Goal: Communication & Community: Answer question/provide support

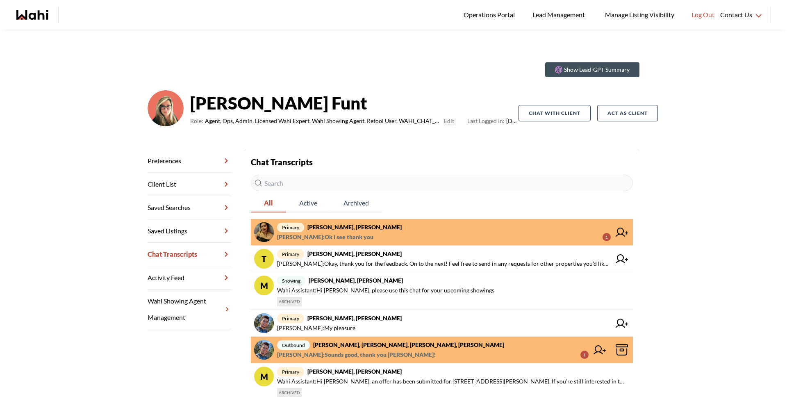
click at [400, 232] on span "Puja Mandal : Ok i see thank you 1" at bounding box center [443, 237] width 333 height 10
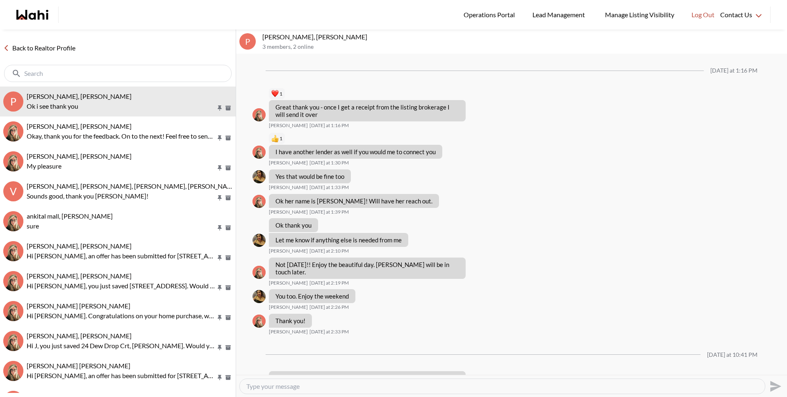
scroll to position [541, 0]
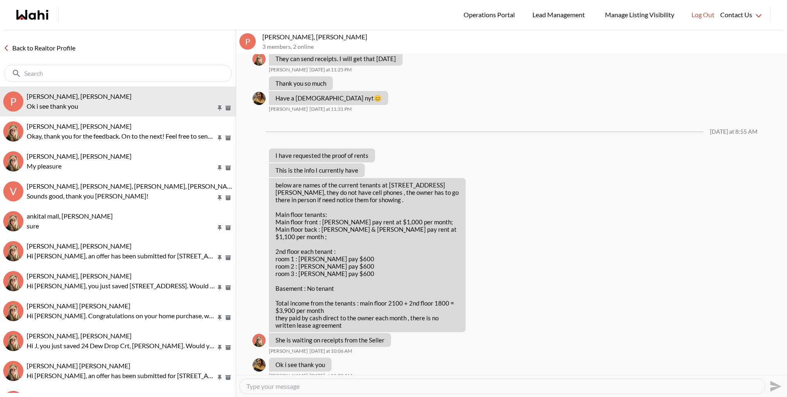
click at [34, 52] on link "Back to Realtor Profile" at bounding box center [39, 48] width 79 height 11
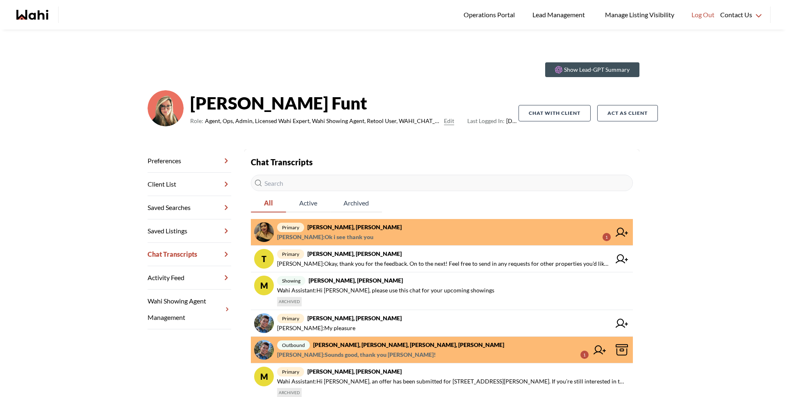
click at [333, 235] on span "Puja Mandal : Ok i see thank you" at bounding box center [325, 237] width 96 height 10
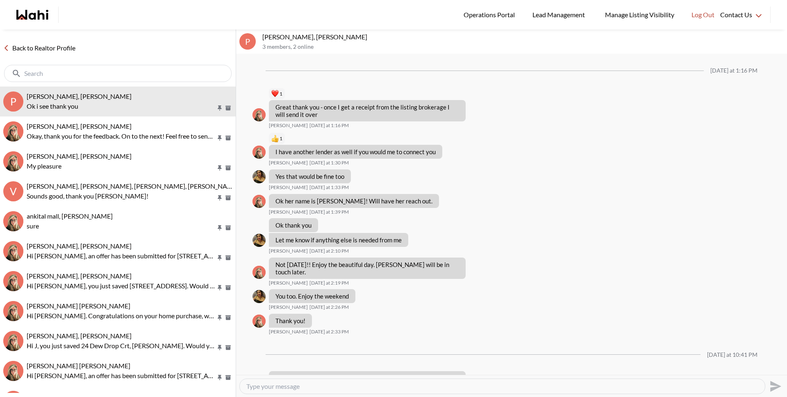
scroll to position [541, 0]
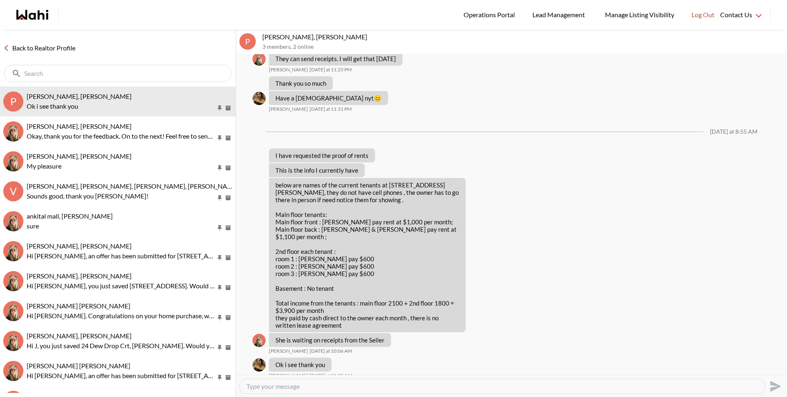
click at [50, 47] on link "Back to Realtor Profile" at bounding box center [39, 48] width 79 height 11
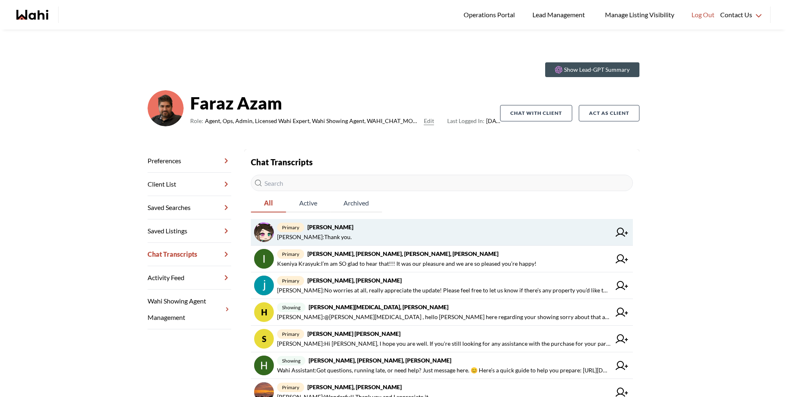
click at [365, 238] on span "liuhong chen : Thank you." at bounding box center [443, 237] width 333 height 10
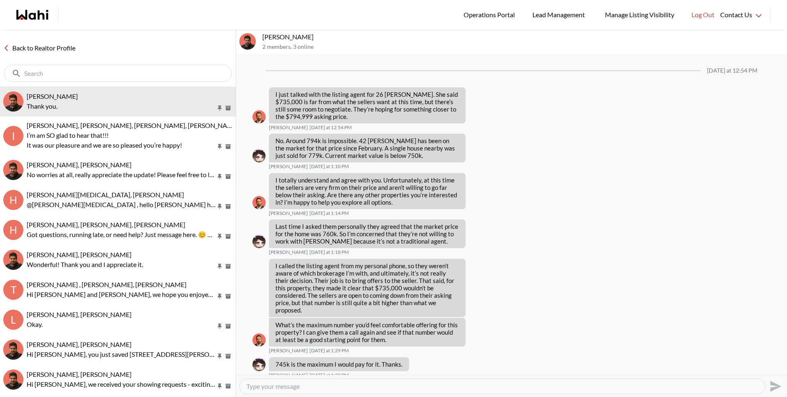
scroll to position [540, 0]
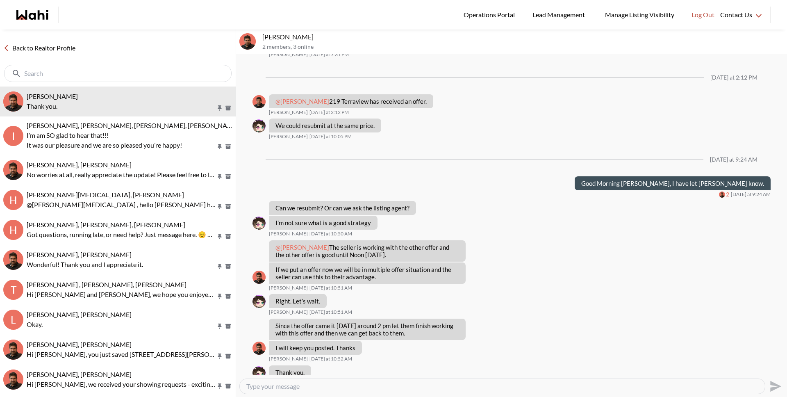
click at [62, 49] on link "Back to Realtor Profile" at bounding box center [39, 48] width 79 height 11
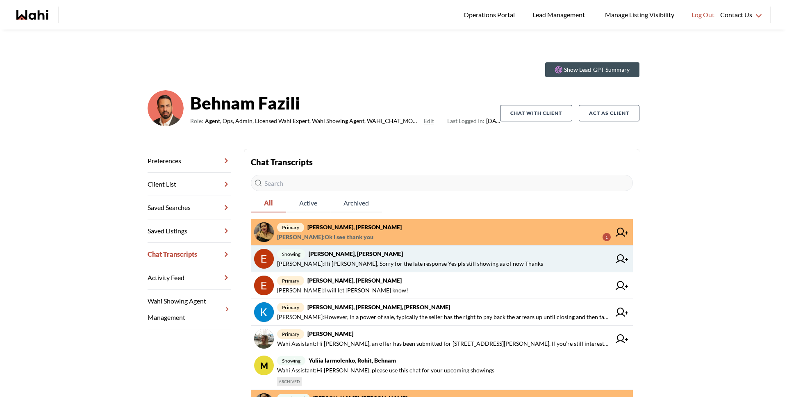
click at [362, 261] on span "[PERSON_NAME] : Hi [PERSON_NAME], Sorry for the late response Yes pls still sho…" at bounding box center [410, 263] width 266 height 10
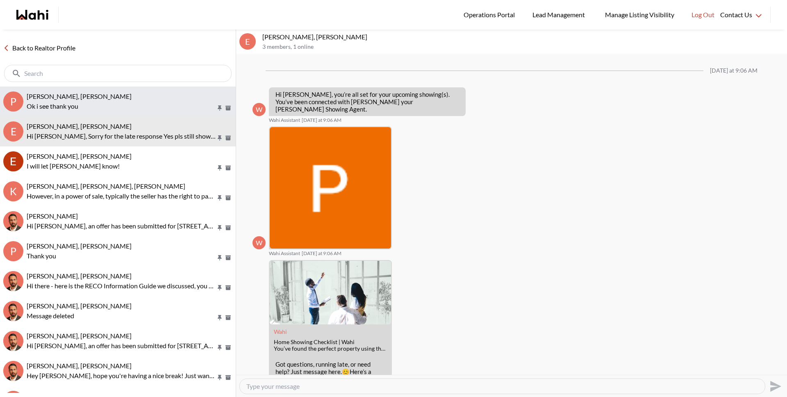
scroll to position [236, 0]
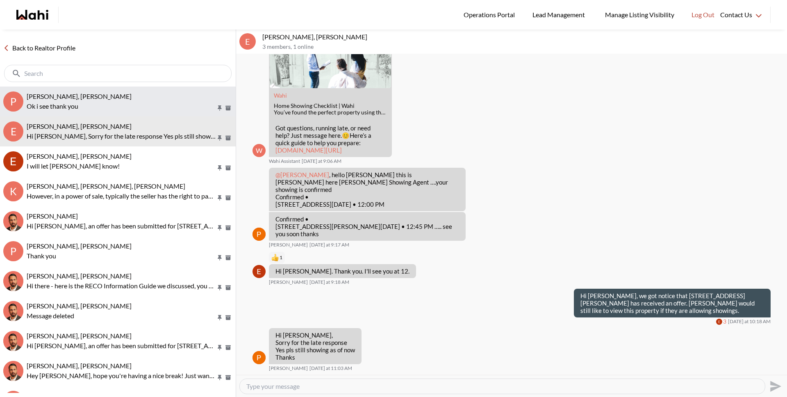
click at [85, 102] on p "Ok i see thank you" at bounding box center [121, 106] width 189 height 10
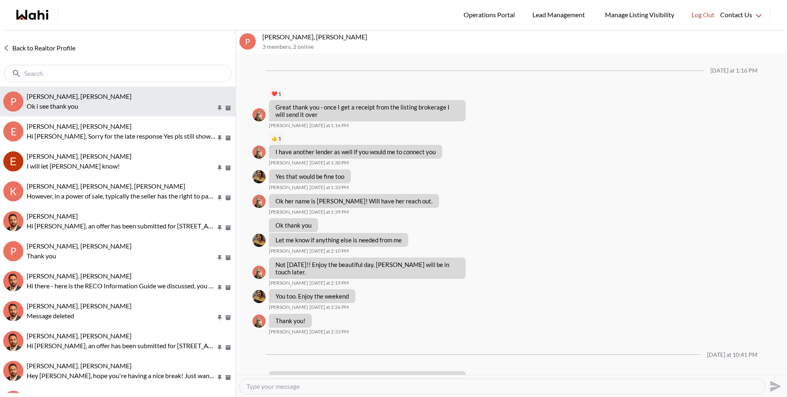
scroll to position [541, 0]
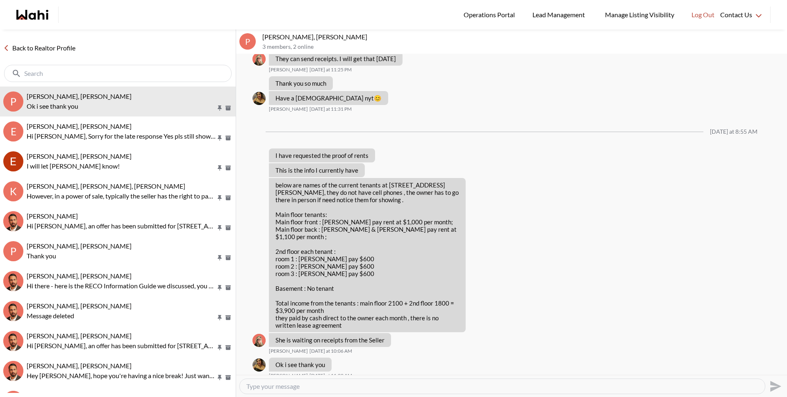
click at [47, 40] on div "Back to Realtor Profile" at bounding box center [118, 57] width 236 height 57
click at [45, 45] on link "Back to Realtor Profile" at bounding box center [39, 48] width 79 height 11
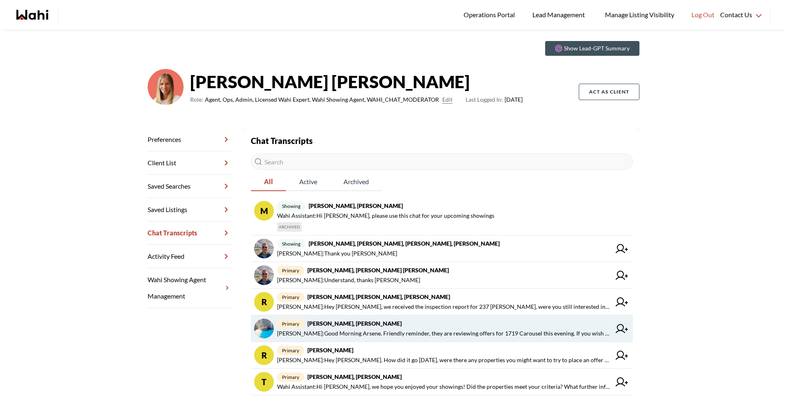
scroll to position [69, 0]
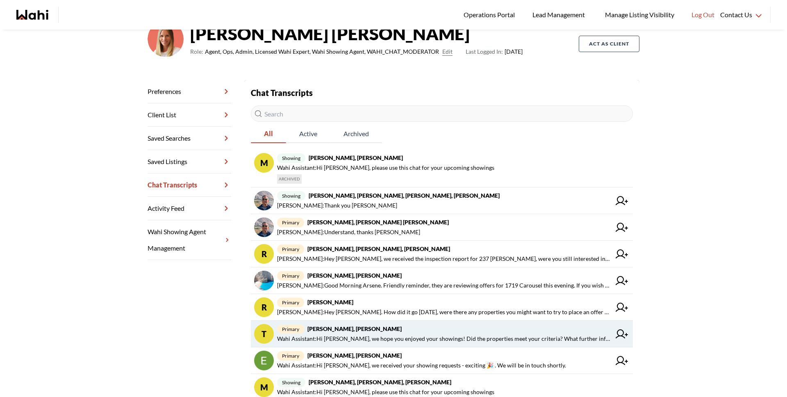
click at [355, 329] on strong "[PERSON_NAME], [PERSON_NAME]" at bounding box center [354, 328] width 94 height 7
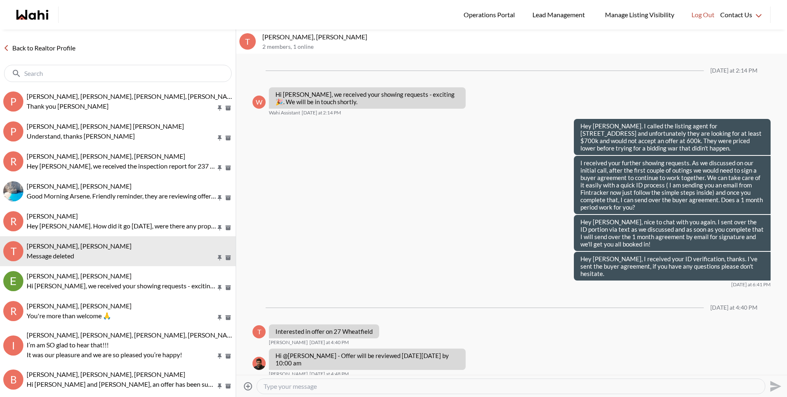
scroll to position [979, 0]
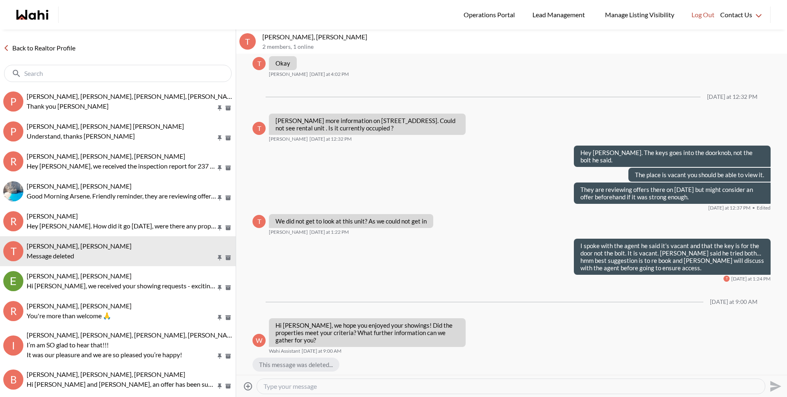
click at [365, 386] on textarea "Type your message" at bounding box center [510, 386] width 494 height 8
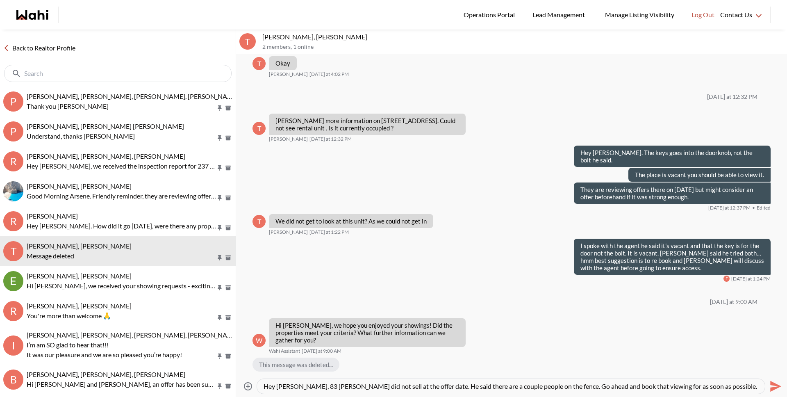
paste textarea "'"
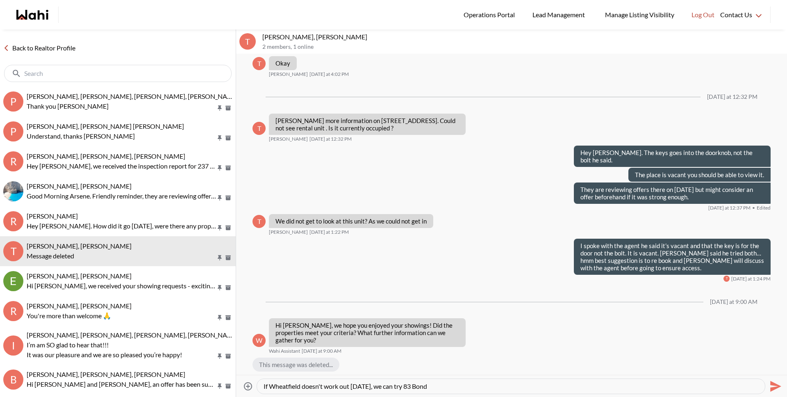
type textarea "Hey Tanya, 83 Bond did not sell at the offer date. He said there are a couple p…"
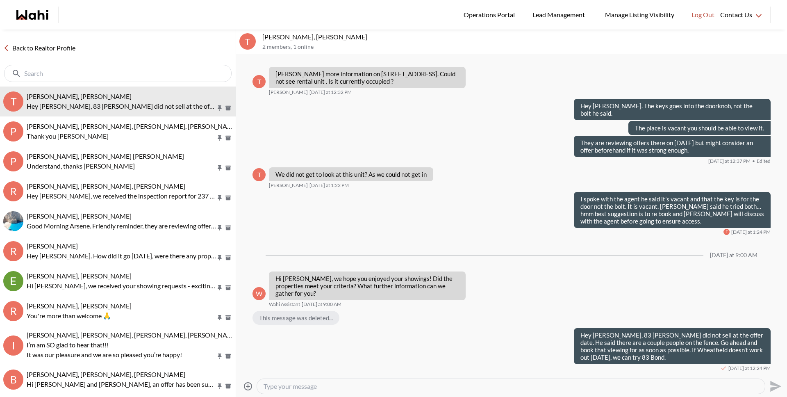
click at [354, 385] on textarea "Type your message" at bounding box center [510, 386] width 494 height 8
click at [325, 387] on textarea "Type your message" at bounding box center [510, 386] width 494 height 8
type textarea "Hey Tanya, as discussed, I've sent you the offer for 27 Wheatfield for tomorrow…"
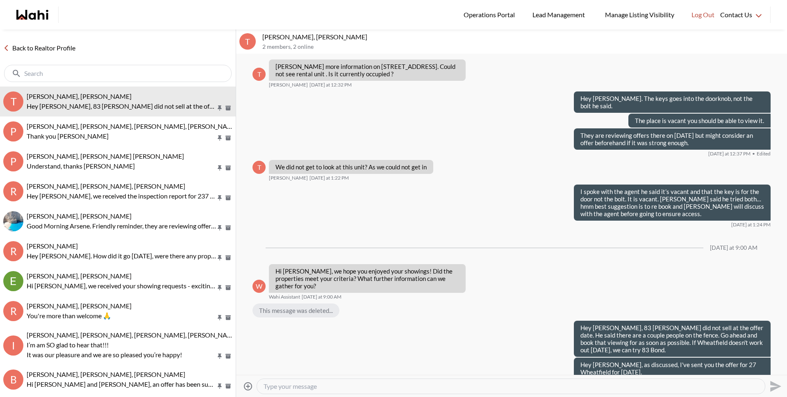
scroll to position [0, 0]
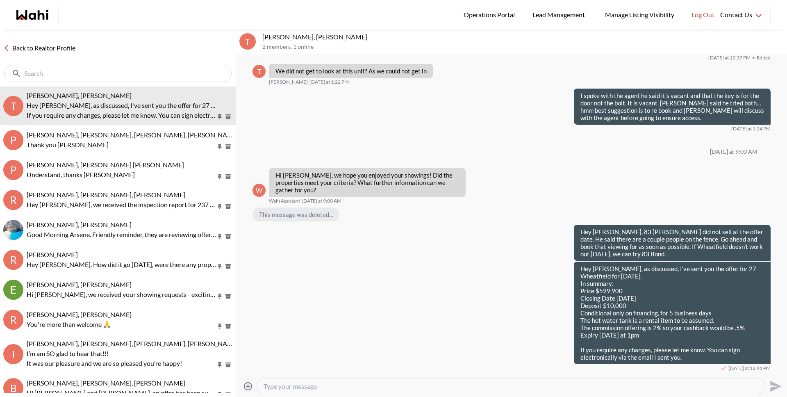
click at [55, 48] on link "Back to Realtor Profile" at bounding box center [39, 48] width 79 height 11
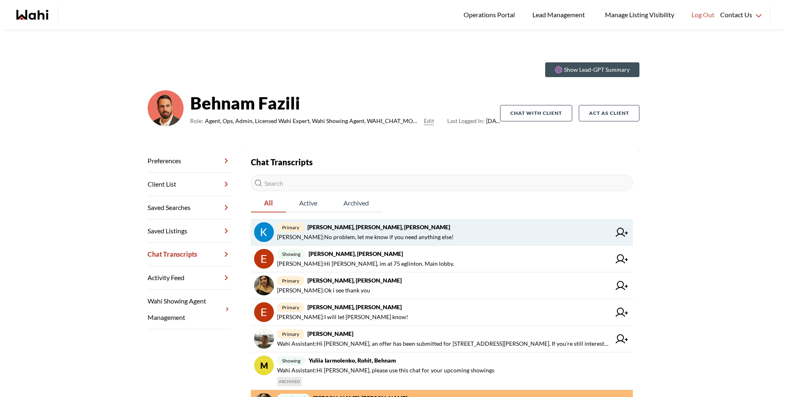
click at [428, 230] on span "primary [PERSON_NAME], [PERSON_NAME], [PERSON_NAME]" at bounding box center [443, 227] width 333 height 10
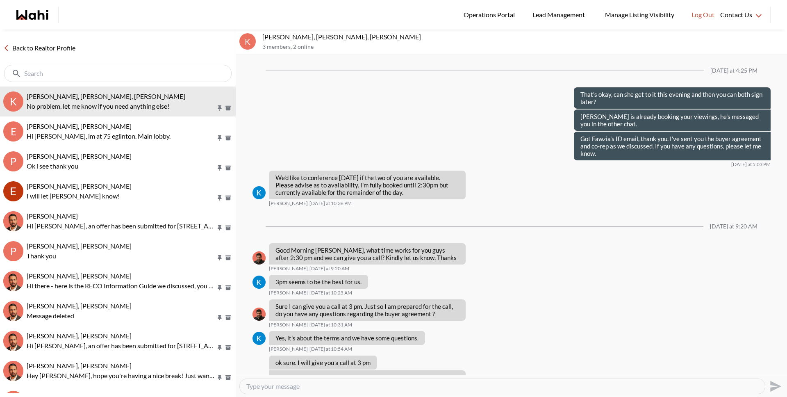
scroll to position [742, 0]
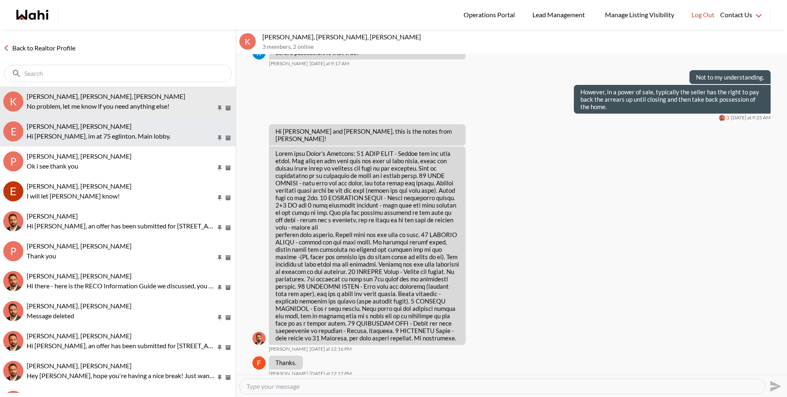
click at [71, 136] on p "Hi paul, im at 75 eglinton. Main lobby." at bounding box center [121, 136] width 189 height 10
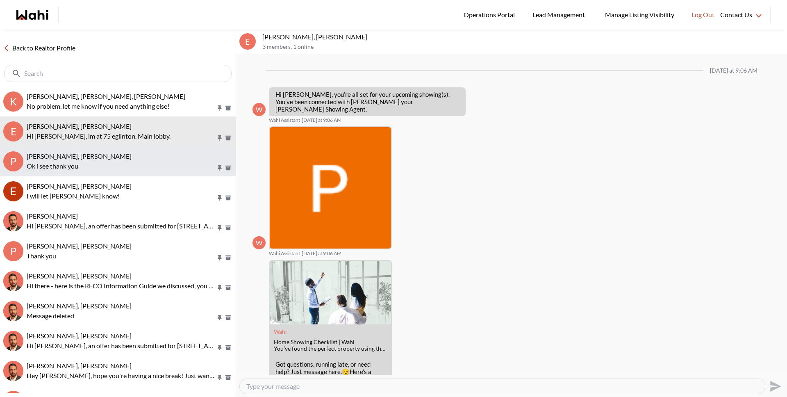
scroll to position [261, 0]
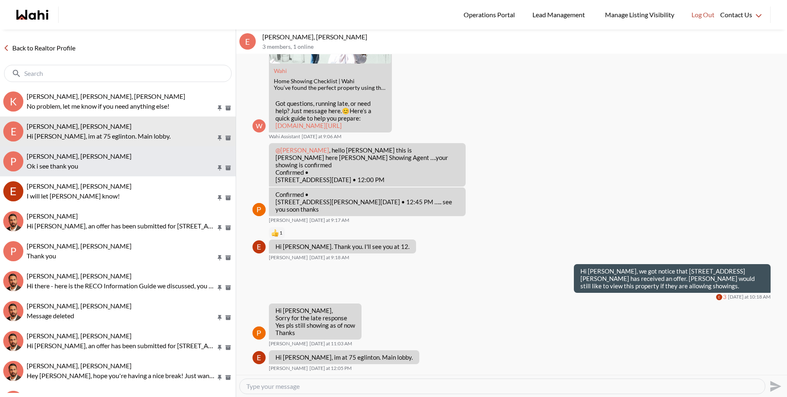
click at [73, 161] on p "Ok i see thank you" at bounding box center [121, 166] width 189 height 10
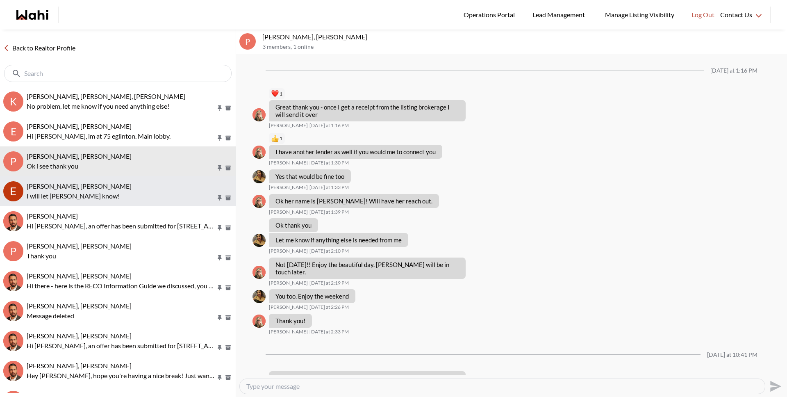
scroll to position [541, 0]
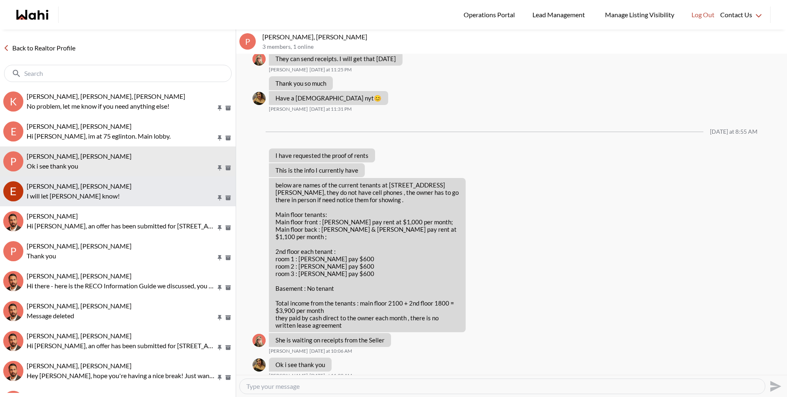
click at [75, 189] on span "Erik Alarcon, Behnam" at bounding box center [79, 186] width 105 height 8
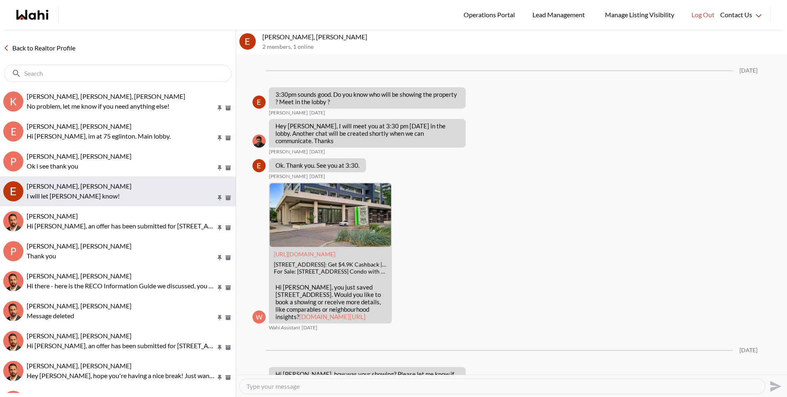
scroll to position [1163, 0]
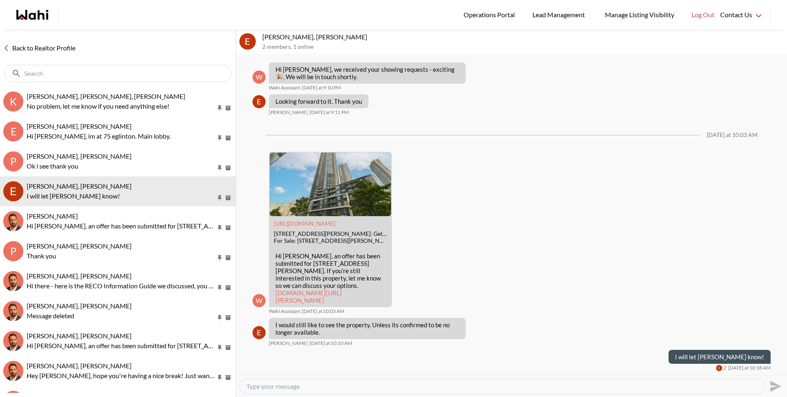
click at [61, 49] on link "Back to Realtor Profile" at bounding box center [39, 48] width 79 height 11
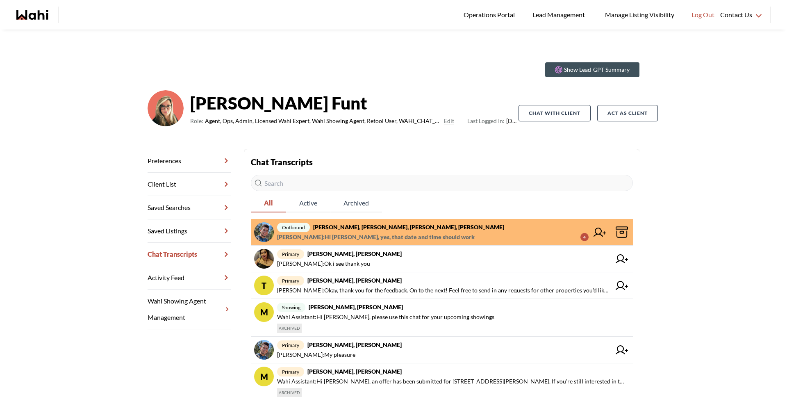
click at [390, 232] on span "[PERSON_NAME] : Hi [PERSON_NAME], yes, that date and time should work" at bounding box center [375, 237] width 197 height 10
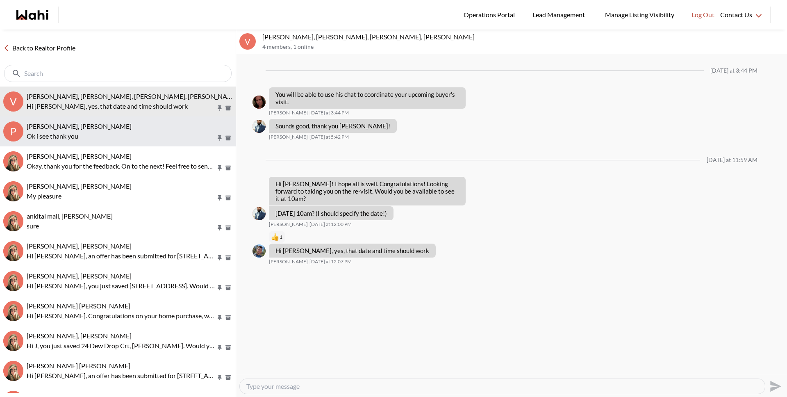
click at [147, 131] on p "Ok i see thank you" at bounding box center [121, 136] width 189 height 10
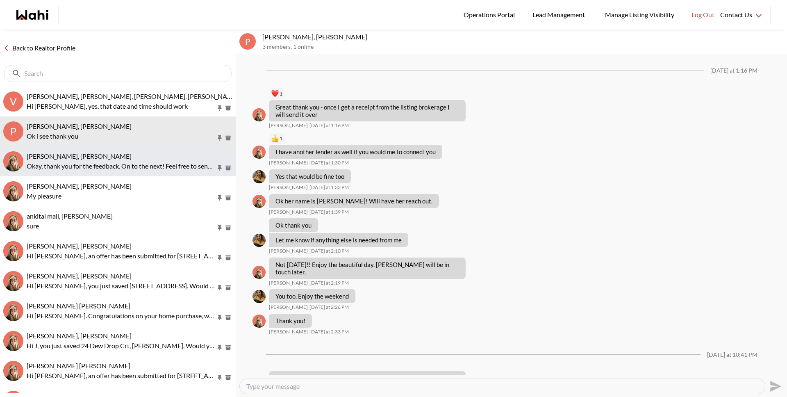
scroll to position [541, 0]
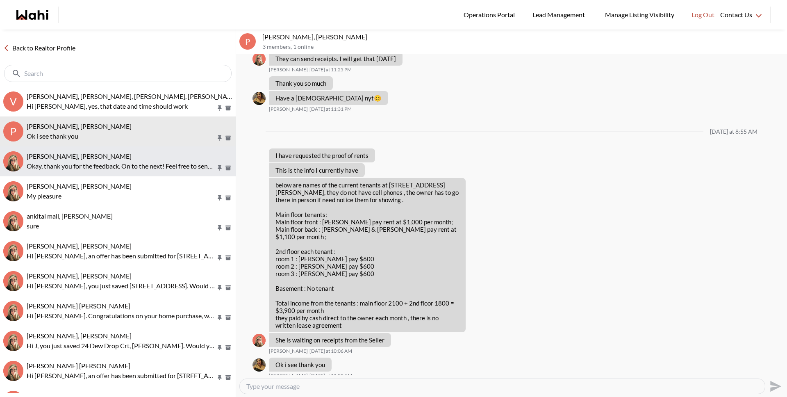
click at [141, 168] on p "Okay, thank you for the feedback. On to the next! Feel free to send in any requ…" at bounding box center [121, 166] width 189 height 10
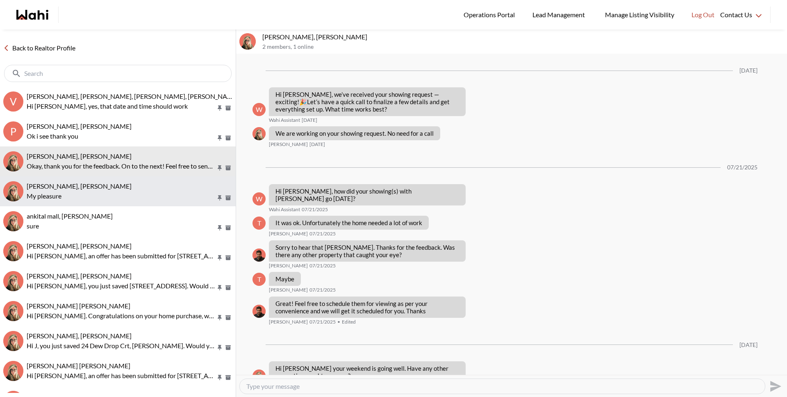
scroll to position [707, 0]
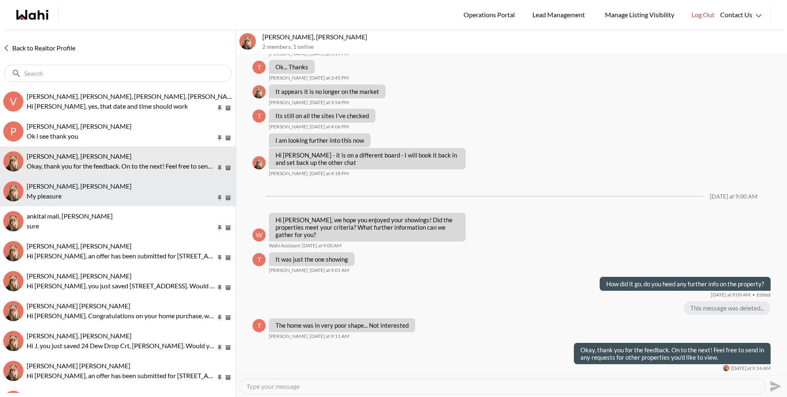
click at [134, 188] on div "Volodymyr Vozniak, Barb" at bounding box center [130, 186] width 206 height 8
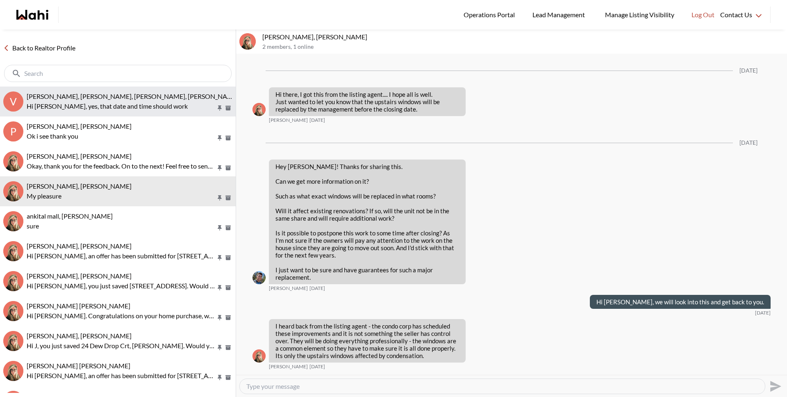
scroll to position [819, 0]
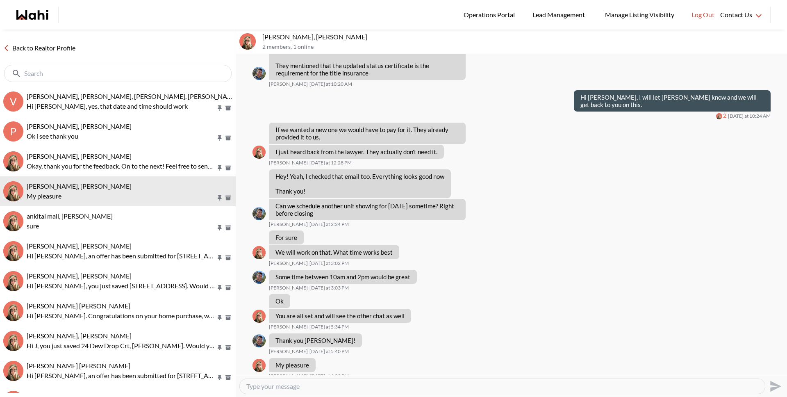
click at [66, 48] on link "Back to Realtor Profile" at bounding box center [39, 48] width 79 height 11
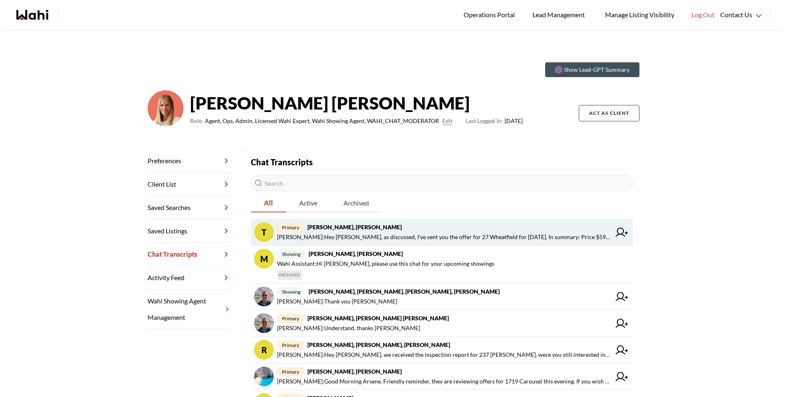
click at [325, 236] on span "[PERSON_NAME] : Hey [PERSON_NAME], as discussed, I've sent you the offer for 27…" at bounding box center [443, 237] width 333 height 10
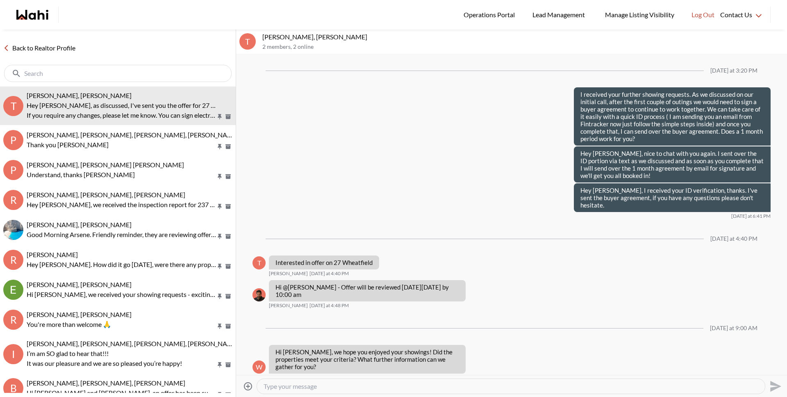
scroll to position [1060, 0]
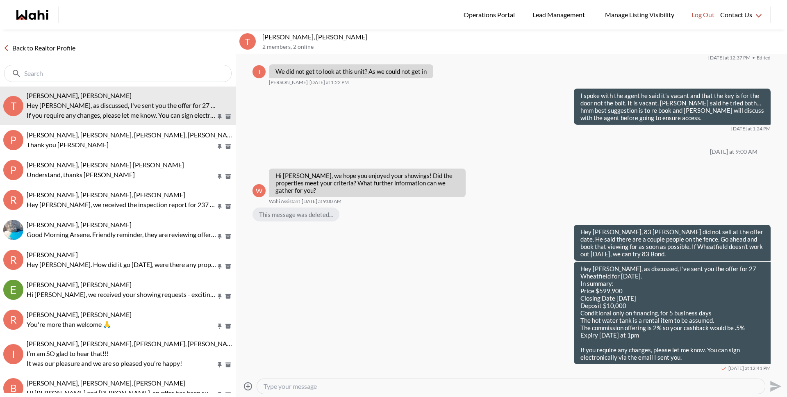
drag, startPoint x: 341, startPoint y: 383, endPoint x: 341, endPoint y: 388, distance: 4.9
click at [341, 388] on textarea "Type your message" at bounding box center [510, 386] width 494 height 8
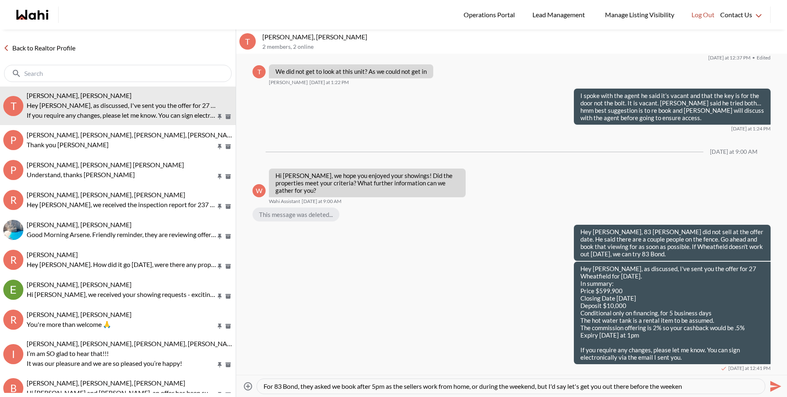
type textarea "For 83 Bond, they asked we book after 5pm as the sellers work from home, or dur…"
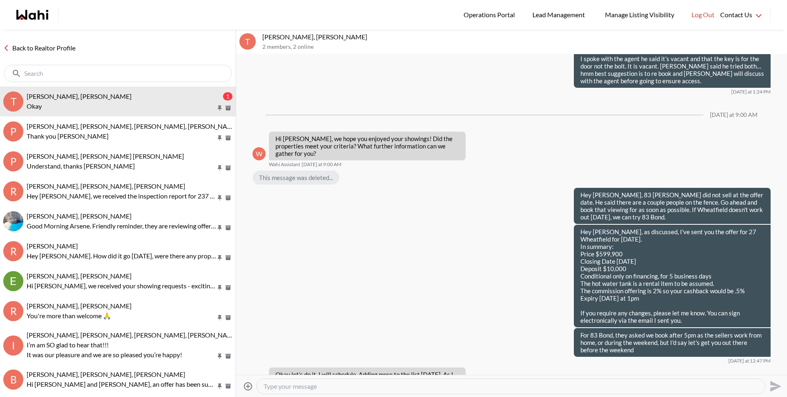
scroll to position [1178, 0]
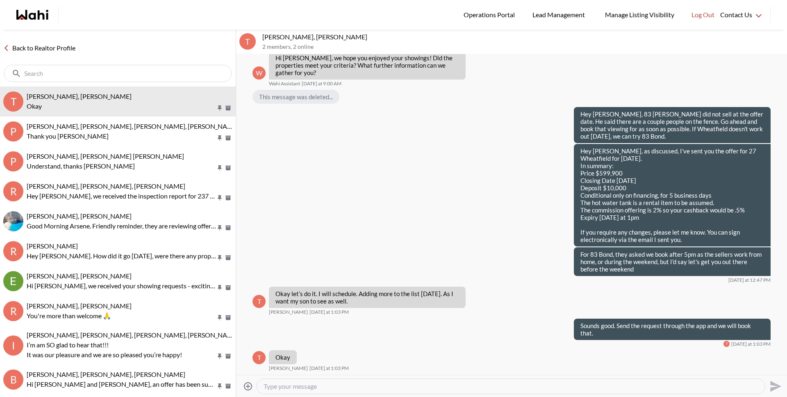
click at [45, 48] on link "Back to Realtor Profile" at bounding box center [39, 48] width 79 height 11
